Goal: Complete application form: Complete application form

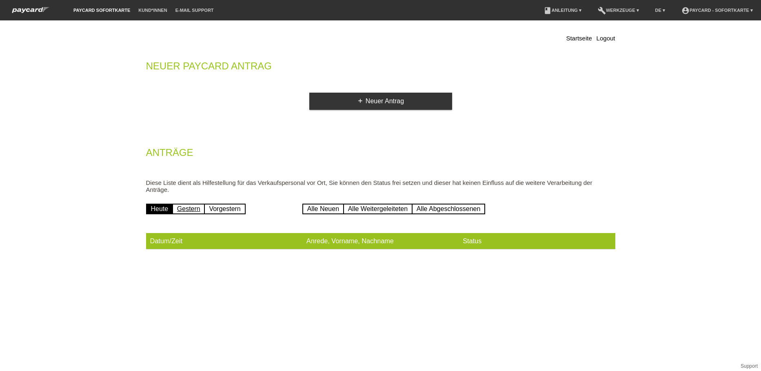
click at [193, 206] on link "Gestern" at bounding box center [188, 209] width 33 height 11
click at [161, 208] on link "Heute" at bounding box center [159, 209] width 27 height 11
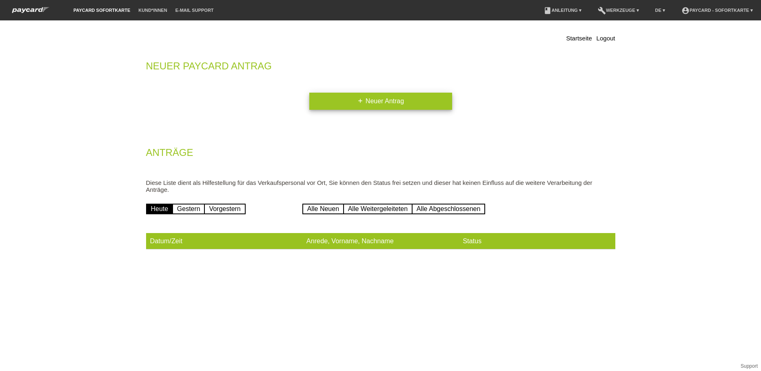
click at [361, 100] on icon "add" at bounding box center [360, 100] width 7 height 7
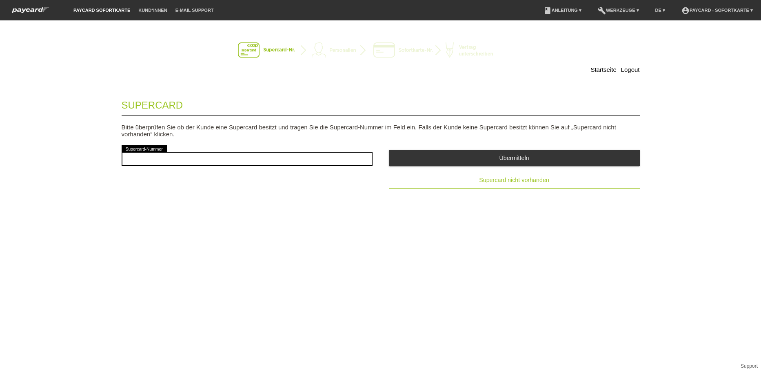
click at [518, 180] on span "Supercard nicht vorhanden" at bounding box center [514, 180] width 70 height 7
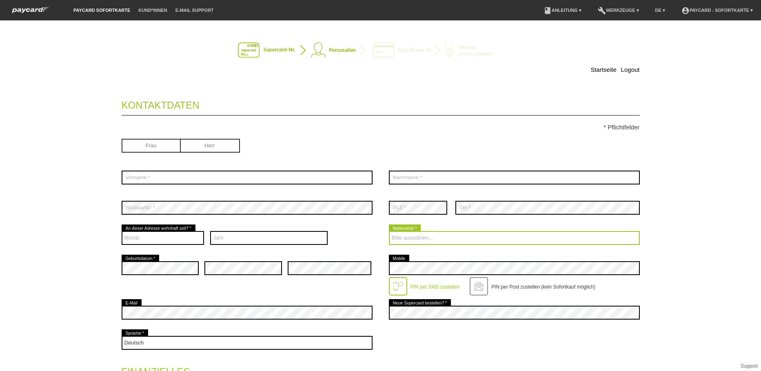
click at [412, 240] on select "Bitte auswählen... [GEOGRAPHIC_DATA] [GEOGRAPHIC_DATA] [GEOGRAPHIC_DATA] [GEOGR…" at bounding box center [514, 238] width 251 height 14
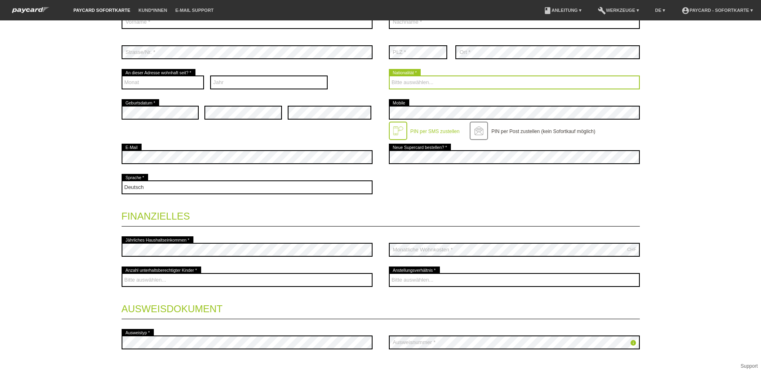
scroll to position [163, 0]
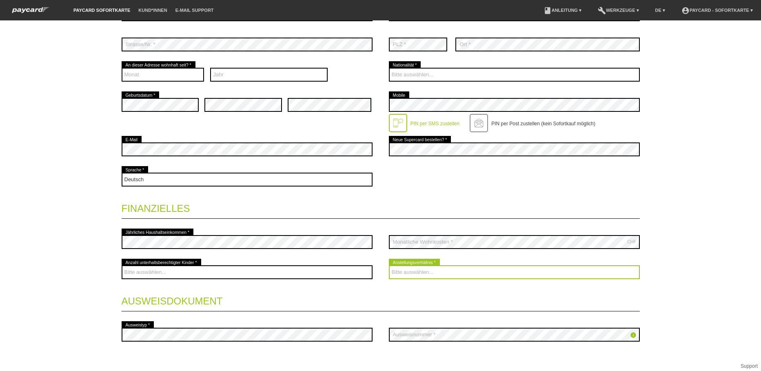
click at [417, 274] on select "Bitte auswählen... Unbefristet Befristet Lehrling/Student Pensioniert Nicht arb…" at bounding box center [514, 272] width 251 height 14
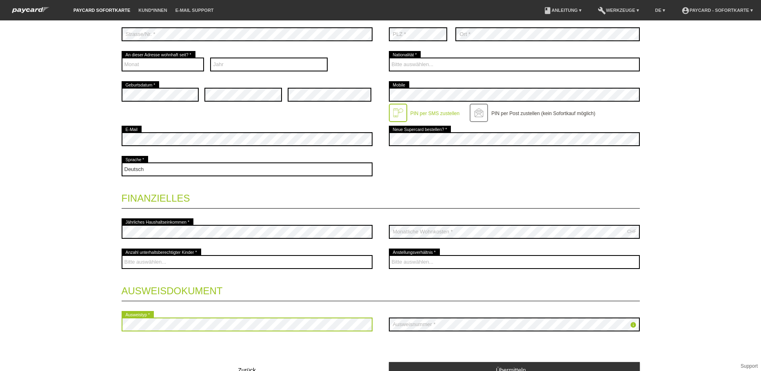
scroll to position [214, 0]
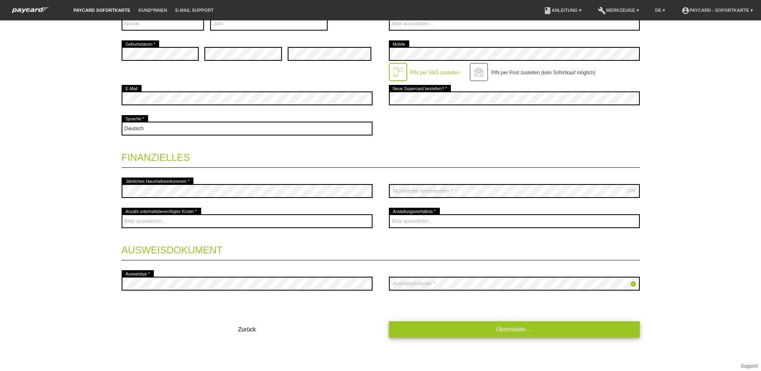
click at [459, 326] on link "Übermitteln ..." at bounding box center [514, 329] width 251 height 16
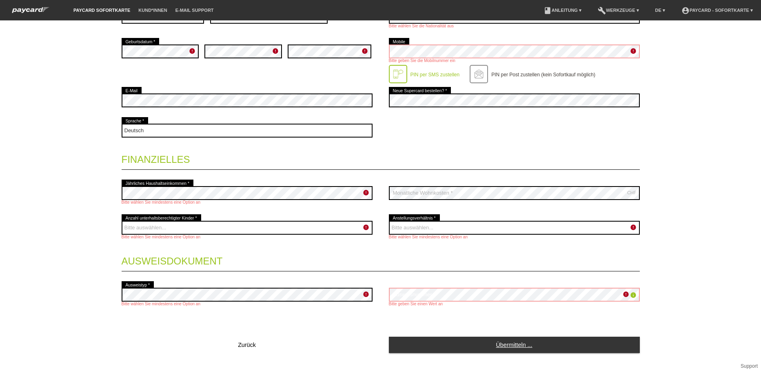
scroll to position [246, 0]
